Goal: Information Seeking & Learning: Learn about a topic

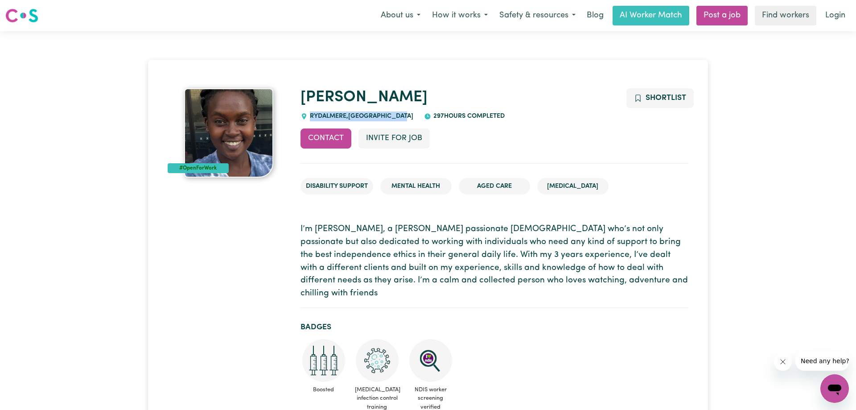
drag, startPoint x: 299, startPoint y: 97, endPoint x: 409, endPoint y: 117, distance: 111.4
copy span "RYDALMERE , New South Wales"
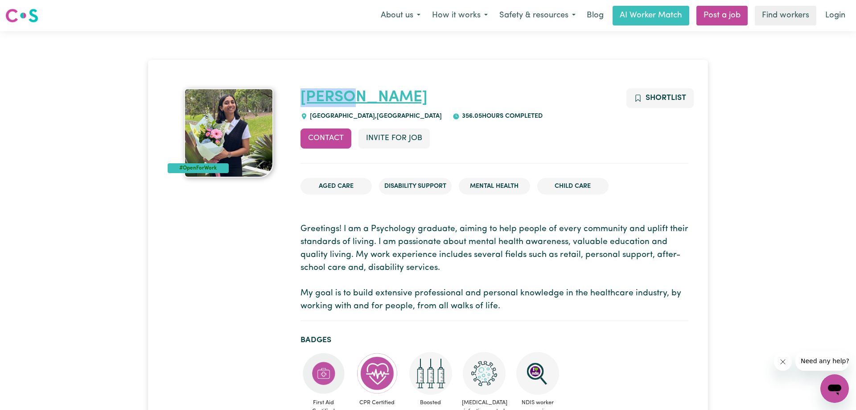
drag, startPoint x: 360, startPoint y: 99, endPoint x: 304, endPoint y: 96, distance: 55.8
click at [304, 96] on h1 "Apurva" at bounding box center [494, 97] width 388 height 19
drag, startPoint x: 302, startPoint y: 114, endPoint x: 420, endPoint y: 123, distance: 118.4
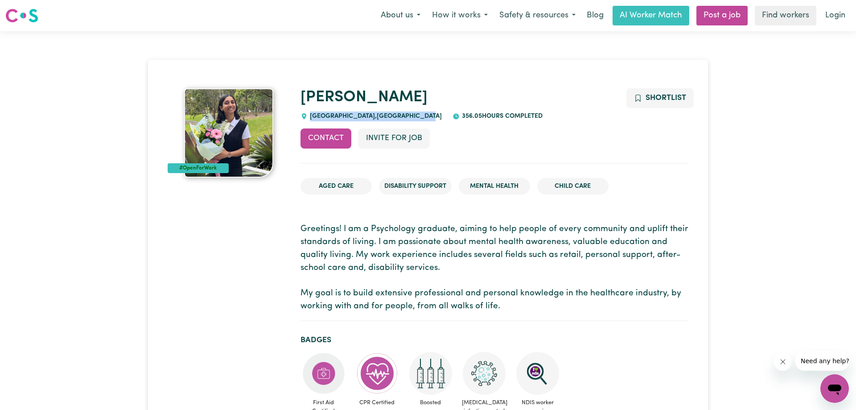
copy span "DUNDAS VALLEY , New South Wales"
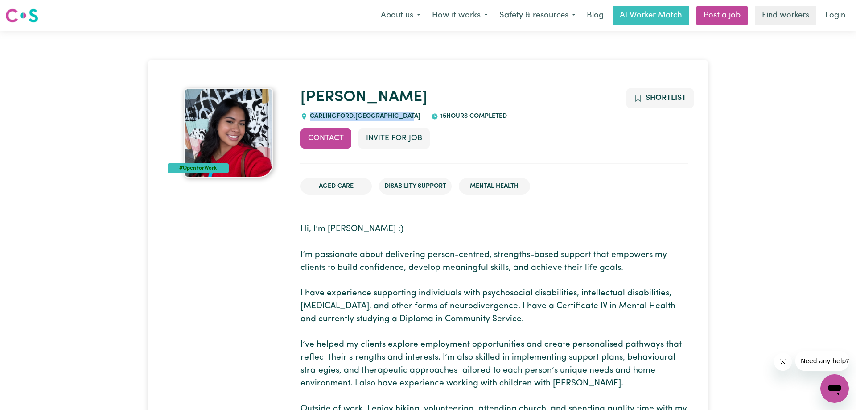
drag, startPoint x: 294, startPoint y: 90, endPoint x: 418, endPoint y: 116, distance: 126.7
copy span "[GEOGRAPHIC_DATA] , [GEOGRAPHIC_DATA]"
